Goal: Task Accomplishment & Management: Manage account settings

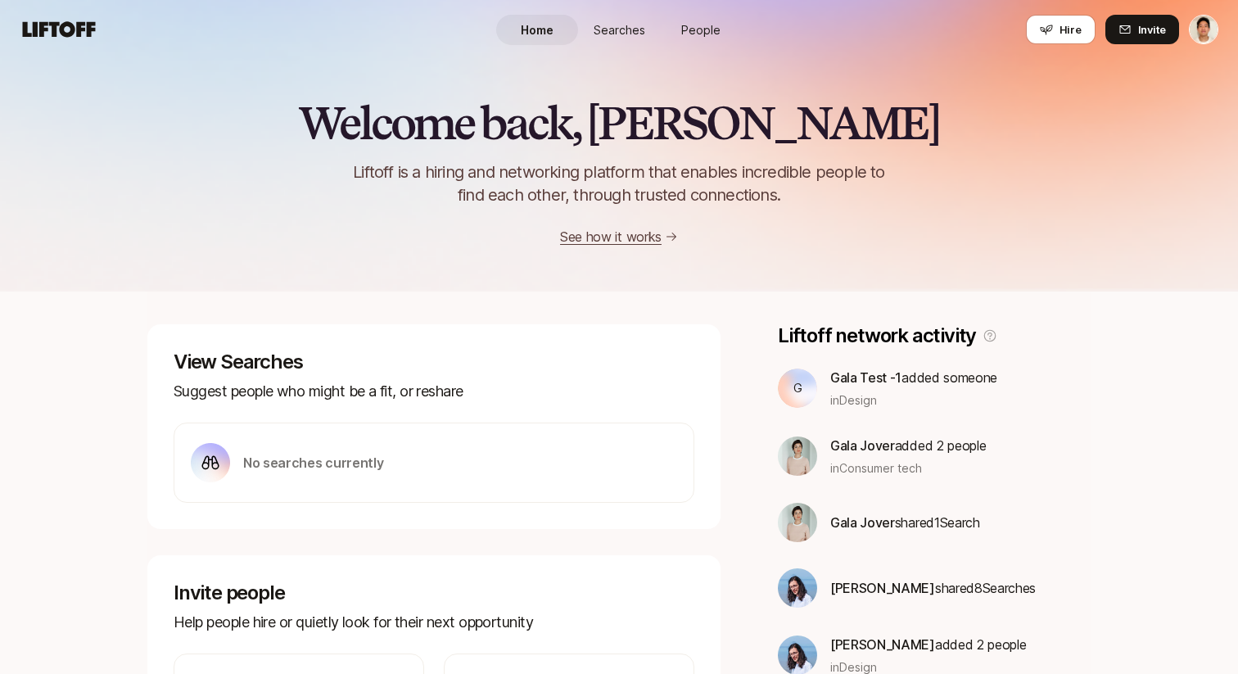
click at [924, 384] on p "Gala Test -1 added someone" at bounding box center [913, 377] width 167 height 21
click at [953, 203] on div "Welcome back, Jeremy 👋 Liftoff is a hiring and networking platform that enables…" at bounding box center [619, 172] width 1238 height 149
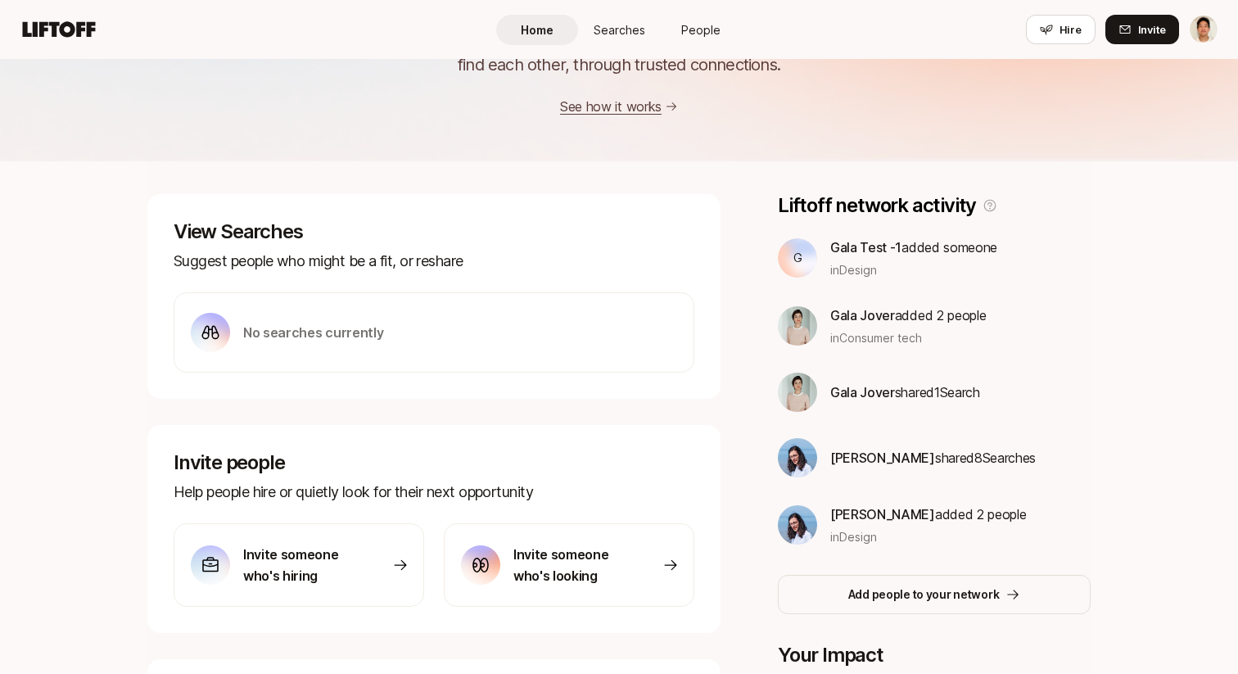
scroll to position [137, 0]
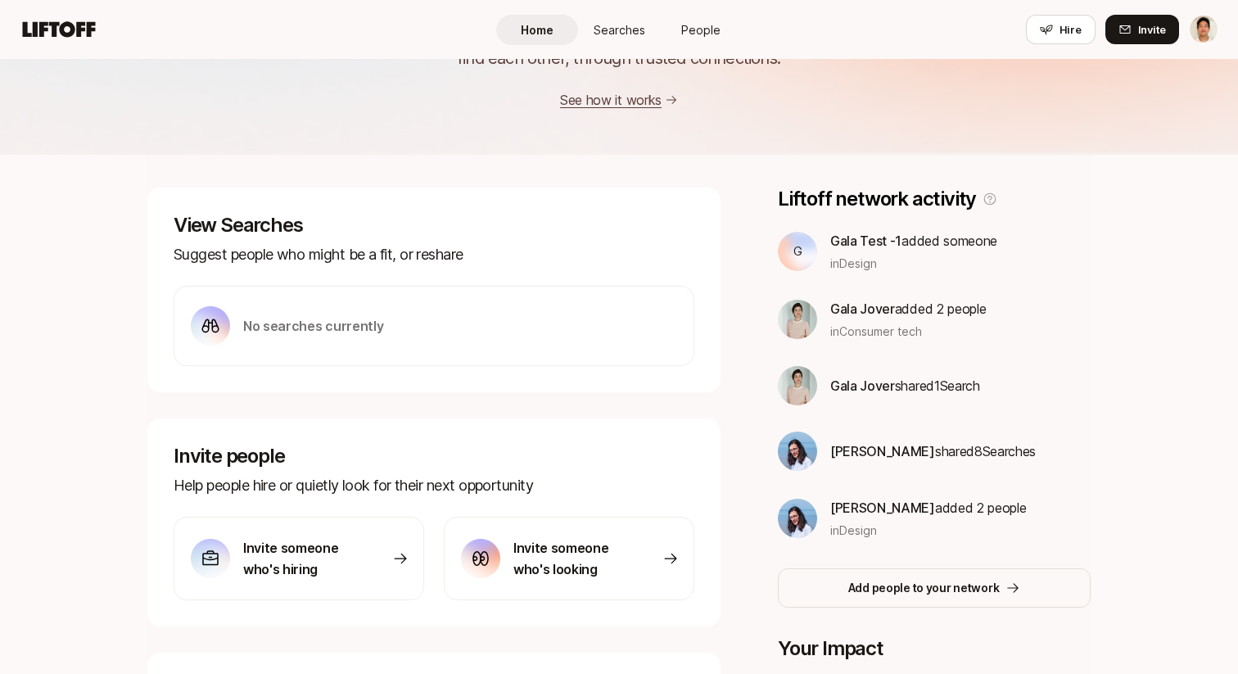
click at [237, 50] on nav "Home Searches People Hire Hire Invite" at bounding box center [619, 29] width 1238 height 59
click at [492, 216] on p "View Searches" at bounding box center [434, 225] width 521 height 23
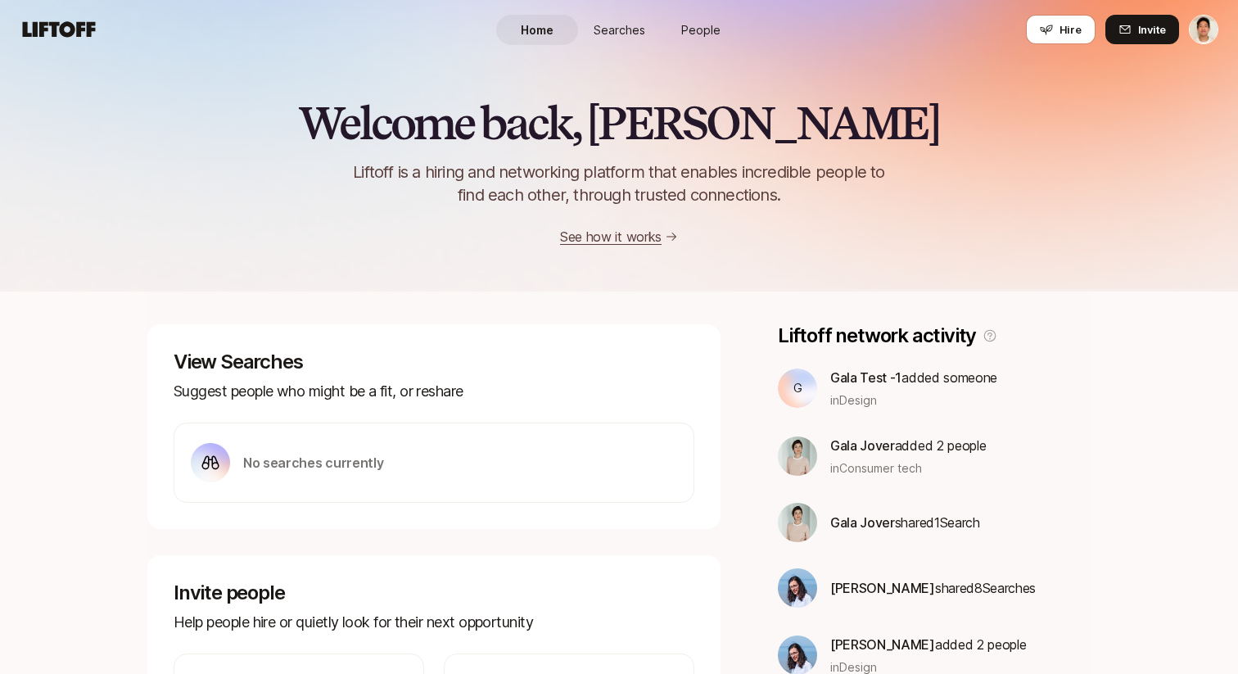
click at [452, 225] on div "Welcome back, Jeremy 👋 Liftoff is a hiring and networking platform that enables…" at bounding box center [619, 172] width 1238 height 149
click at [504, 125] on h2 "Welcome back, [PERSON_NAME]" at bounding box center [618, 122] width 641 height 49
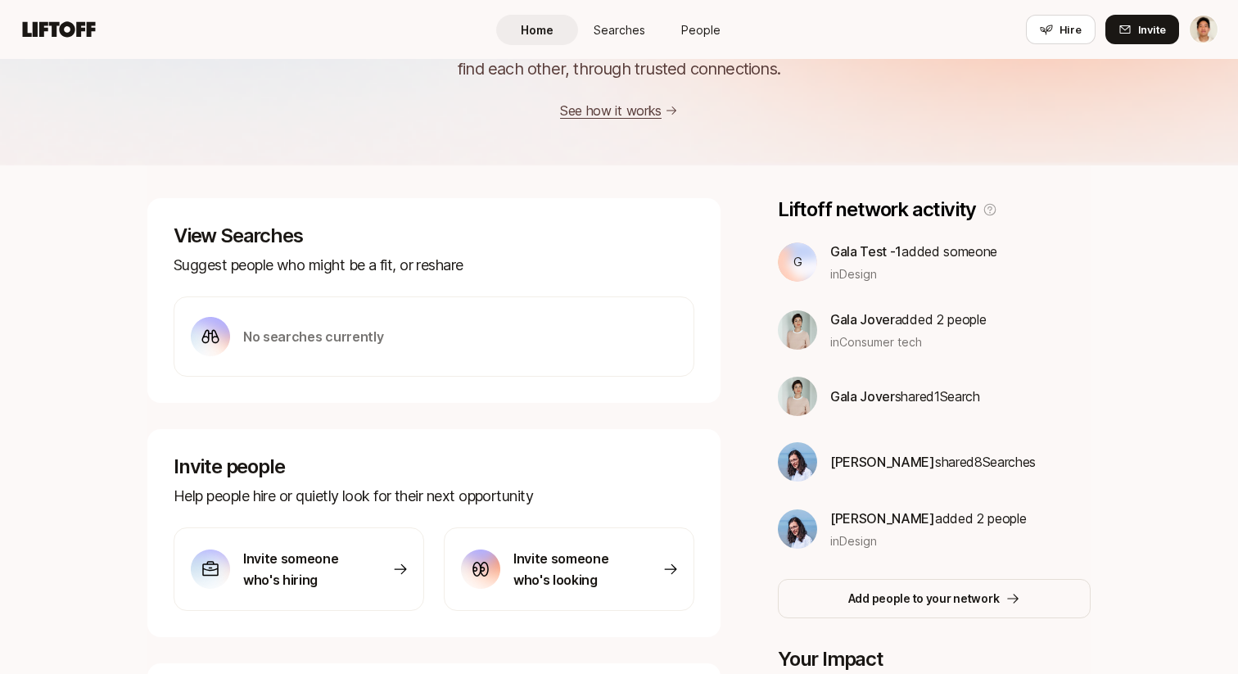
scroll to position [179, 0]
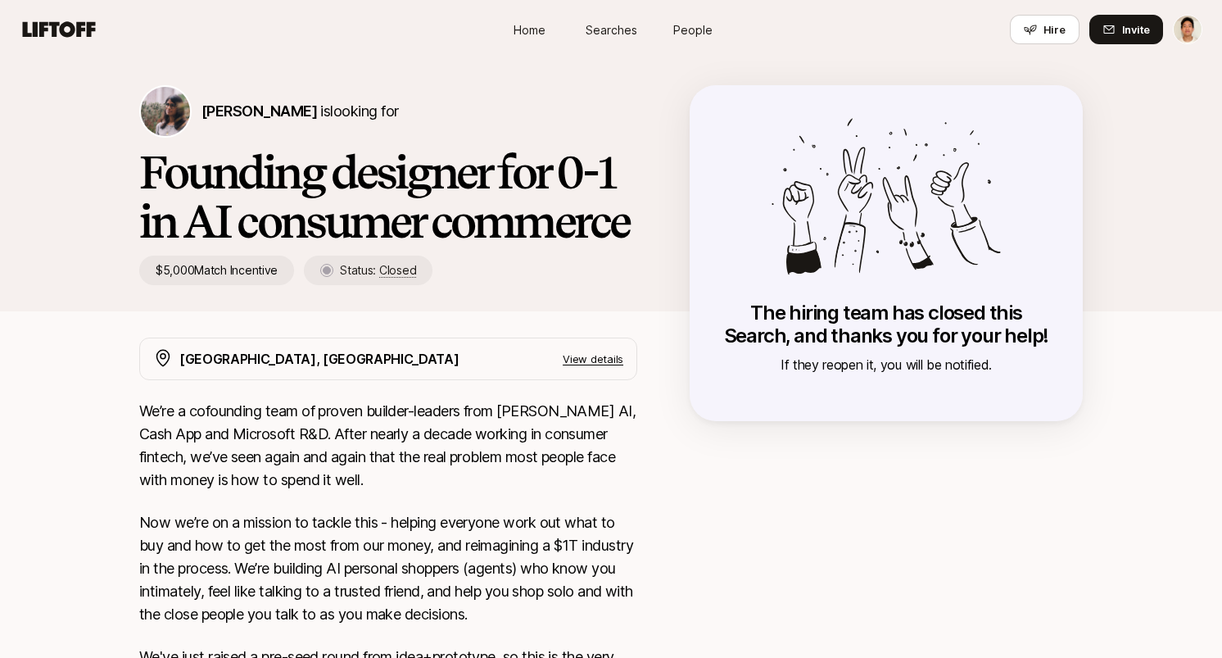
click at [407, 41] on div "Home Searches People Hire Hire Invite" at bounding box center [611, 29] width 1183 height 29
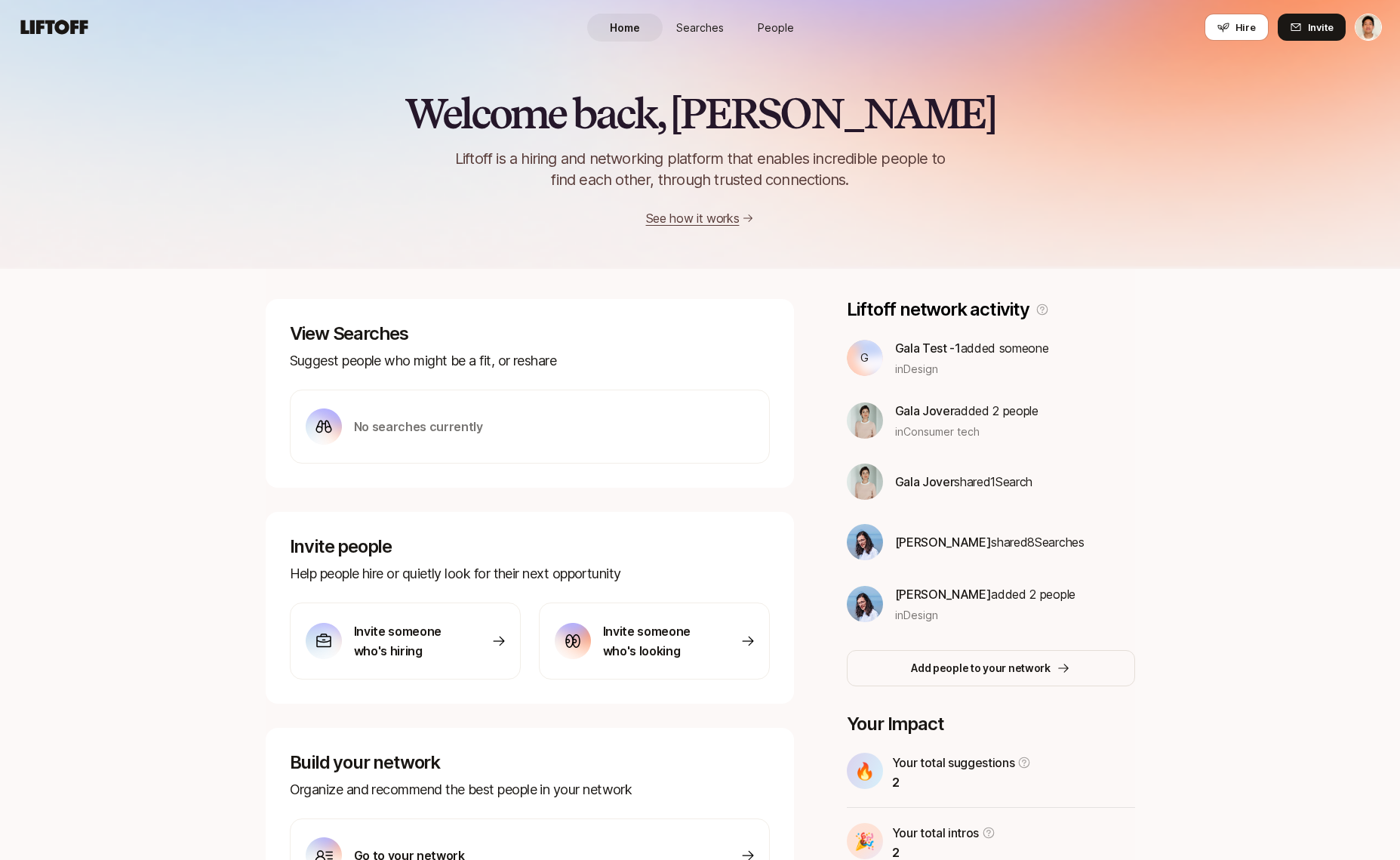
click at [817, 280] on div "View Searches Suggest people who might be a fit, or reshare No searches current…" at bounding box center [700, 601] width 869 height 664
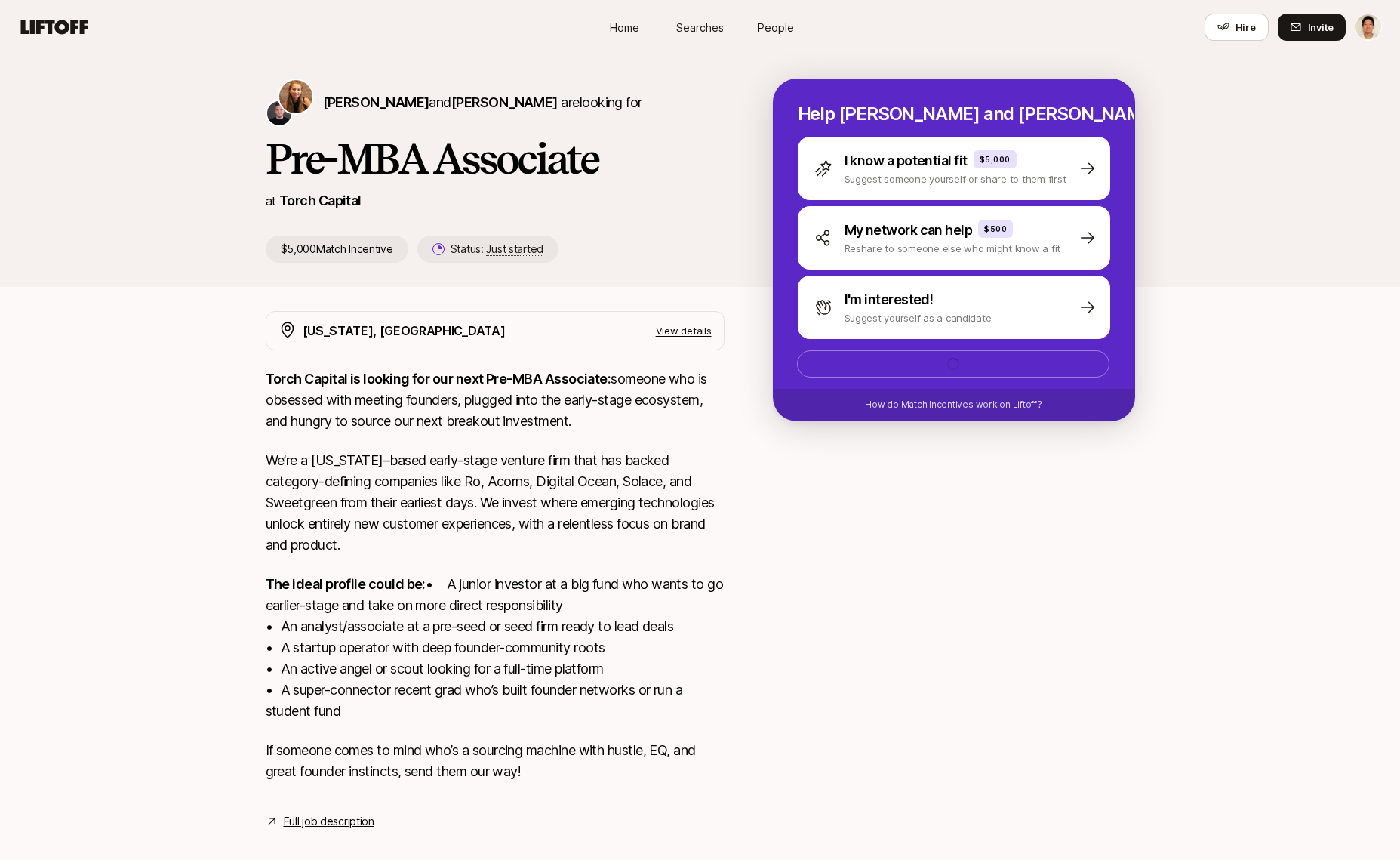
click at [902, 648] on div at bounding box center [954, 561] width 362 height 501
